Goal: Information Seeking & Learning: Learn about a topic

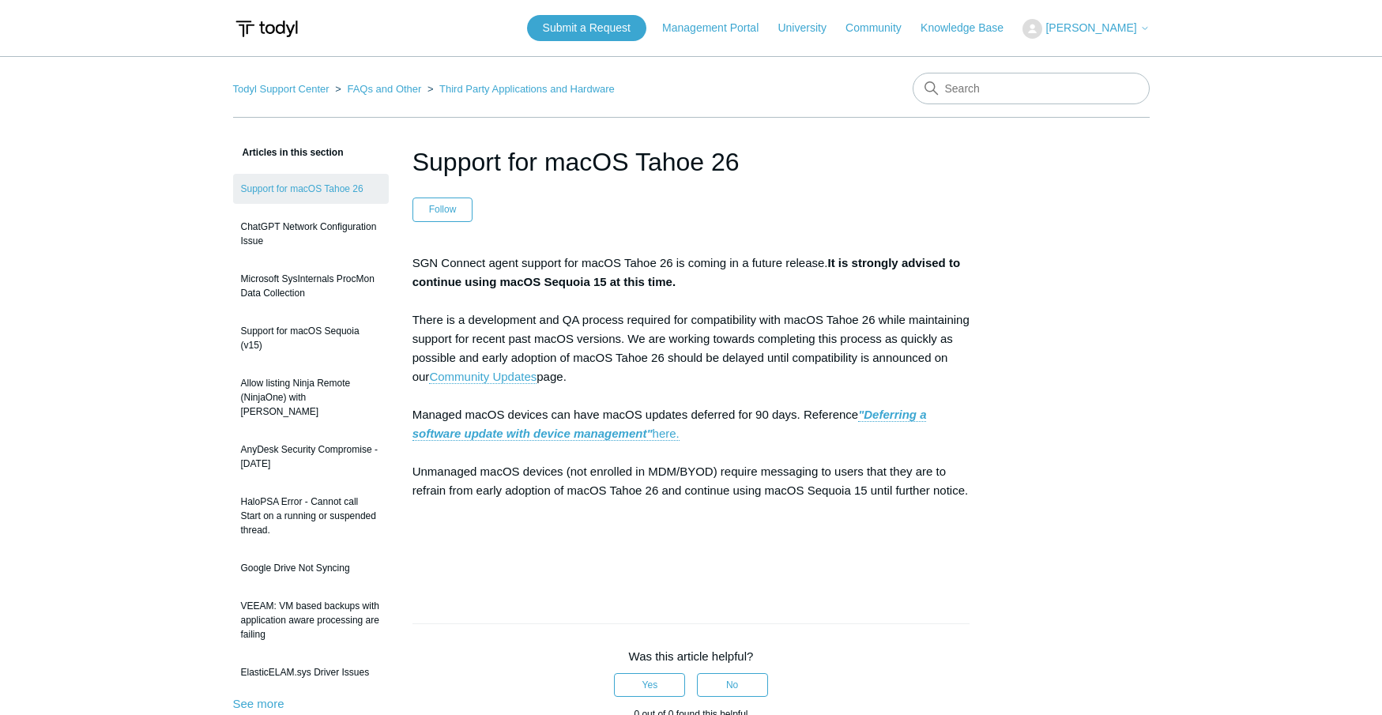
click at [697, 323] on p "SGN Connect agent support for macOS Tahoe 26 is coming in a future release. It …" at bounding box center [691, 415] width 558 height 322
click at [725, 371] on p "SGN Connect agent support for macOS Tahoe 26 is coming in a future release. It …" at bounding box center [691, 415] width 558 height 322
click at [710, 275] on p "SGN Connect agent support for macOS Tahoe 26 is coming in a future release. It …" at bounding box center [691, 415] width 558 height 322
click at [687, 281] on p "SGN Connect agent support for macOS Tahoe 26 is coming in a future release. It …" at bounding box center [691, 415] width 558 height 322
click at [694, 284] on p "SGN Connect agent support for macOS Tahoe 26 is coming in a future release. It …" at bounding box center [691, 415] width 558 height 322
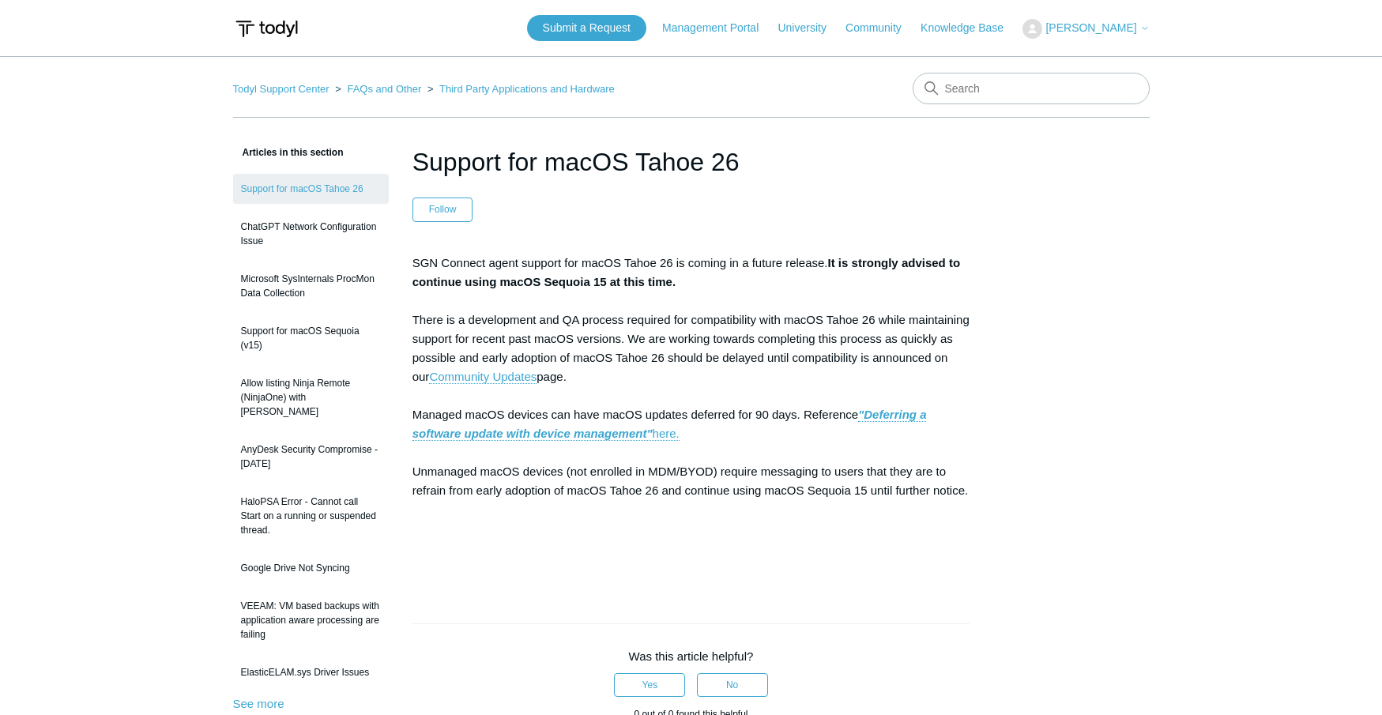
click at [605, 284] on strong "It is strongly advised to continue using macOS Sequoia 15 at this time." at bounding box center [686, 272] width 548 height 32
drag, startPoint x: 595, startPoint y: 283, endPoint x: 609, endPoint y: 284, distance: 14.2
click at [609, 284] on strong "It is strongly advised to continue using macOS Sequoia 15 at this time." at bounding box center [686, 272] width 548 height 32
click at [720, 288] on p "SGN Connect agent support for macOS Tahoe 26 is coming in a future release. It …" at bounding box center [691, 415] width 558 height 322
